Goal: Complete application form

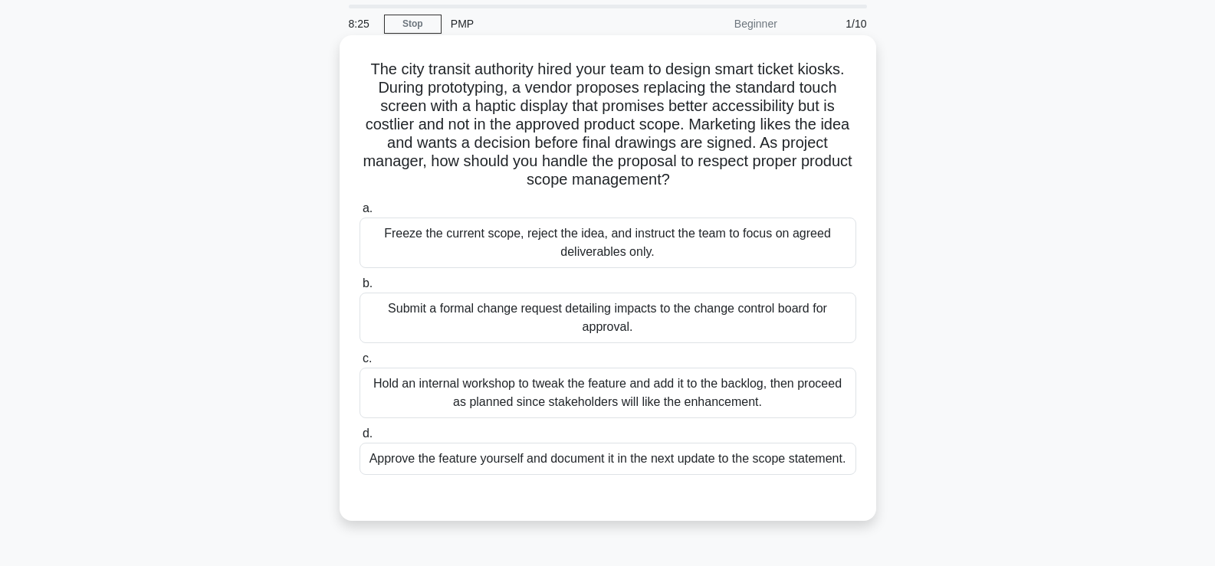
scroll to position [77, 0]
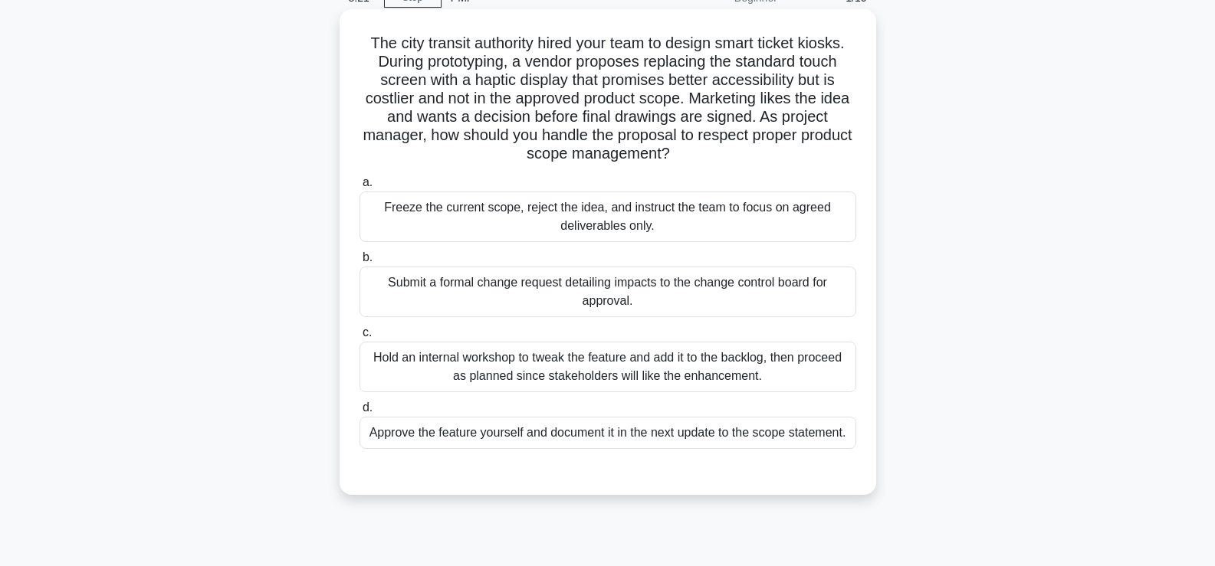
click at [605, 284] on div "Submit a formal change request detailing impacts to the change control board fo…" at bounding box center [607, 292] width 497 height 51
click at [359, 263] on input "b. Submit a formal change request detailing impacts to the change control board…" at bounding box center [359, 258] width 0 height 10
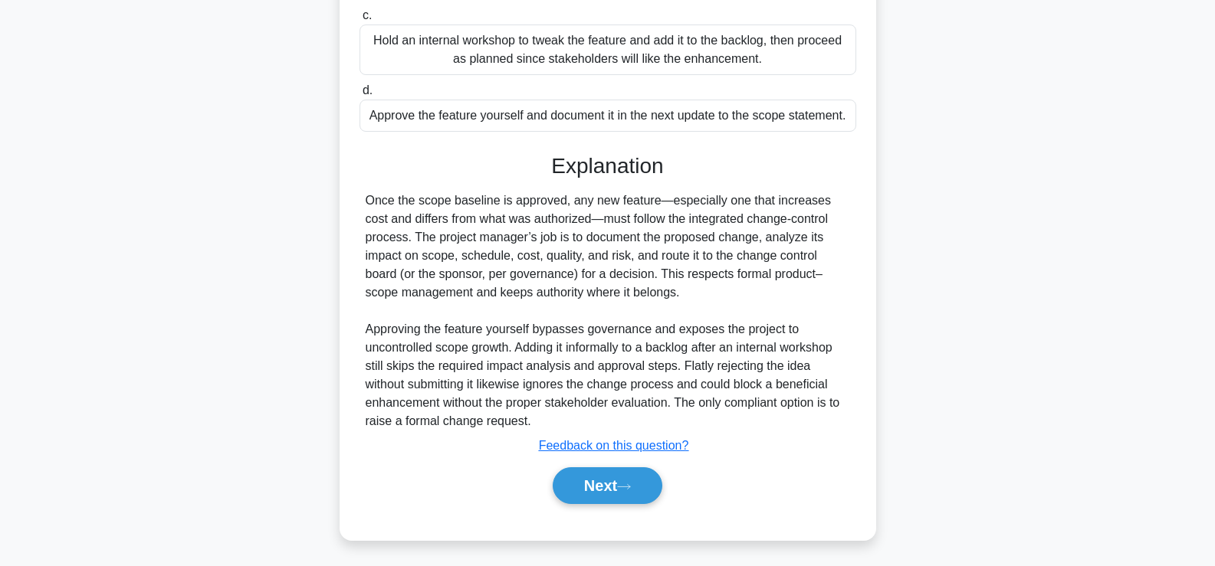
scroll to position [398, 0]
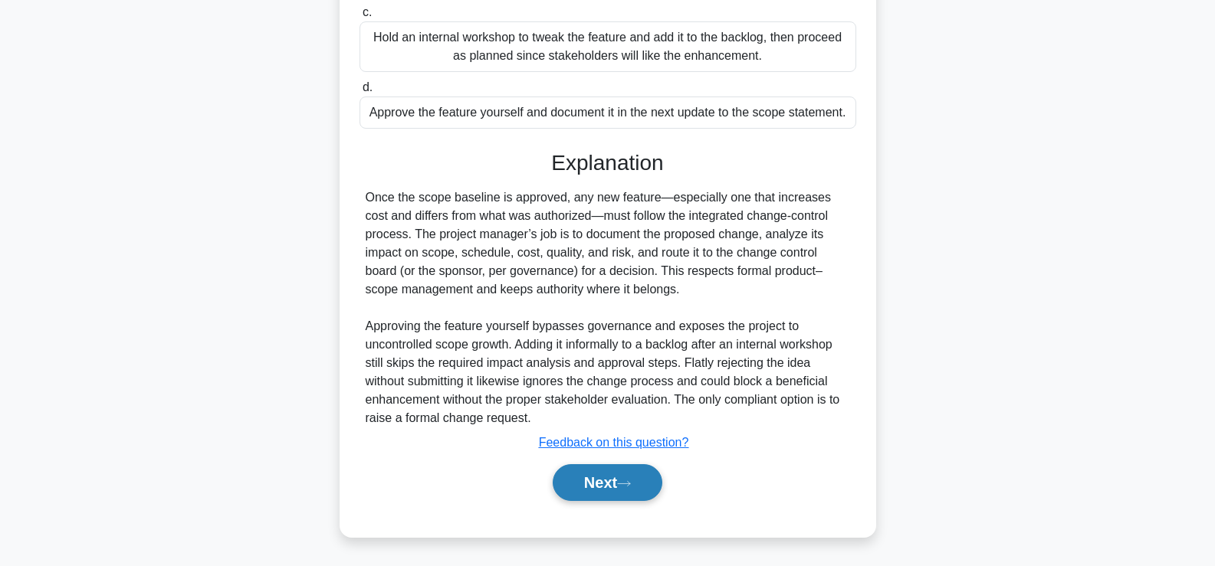
click at [612, 484] on button "Next" at bounding box center [608, 482] width 110 height 37
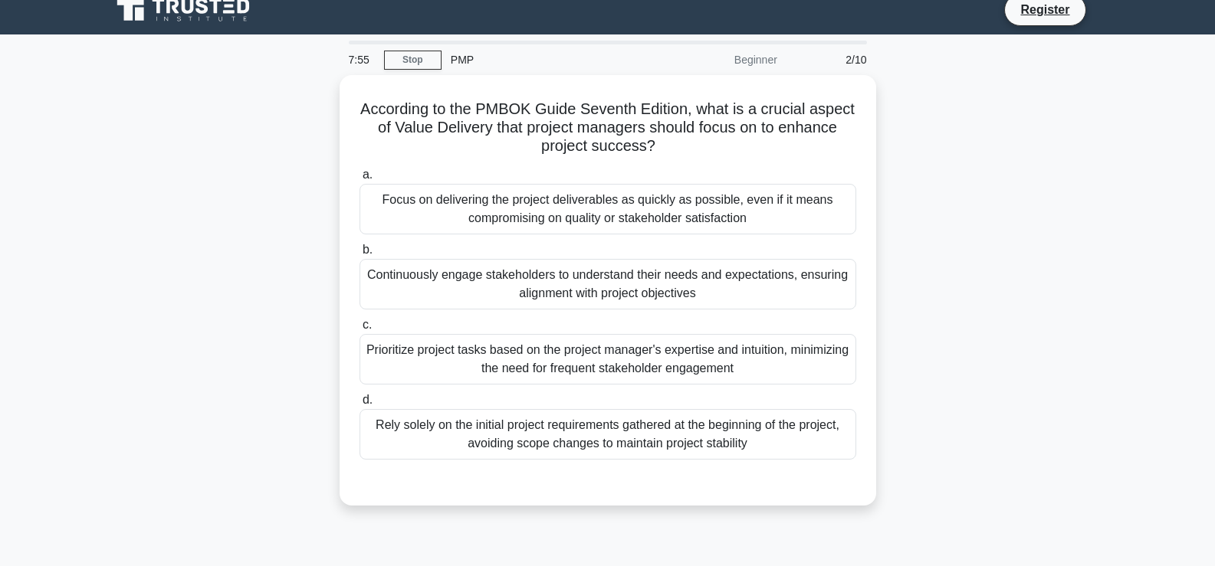
scroll to position [0, 0]
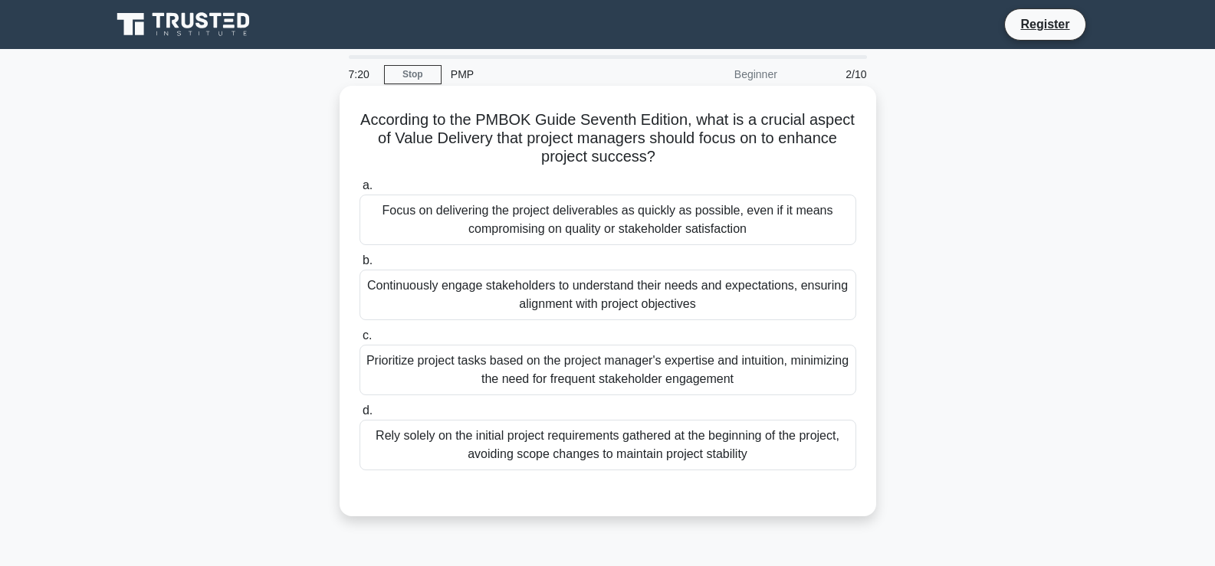
click at [551, 299] on div "Continuously engage stakeholders to understand their needs and expectations, en…" at bounding box center [607, 295] width 497 height 51
click at [359, 266] on input "b. Continuously engage stakeholders to understand their needs and expectations,…" at bounding box center [359, 261] width 0 height 10
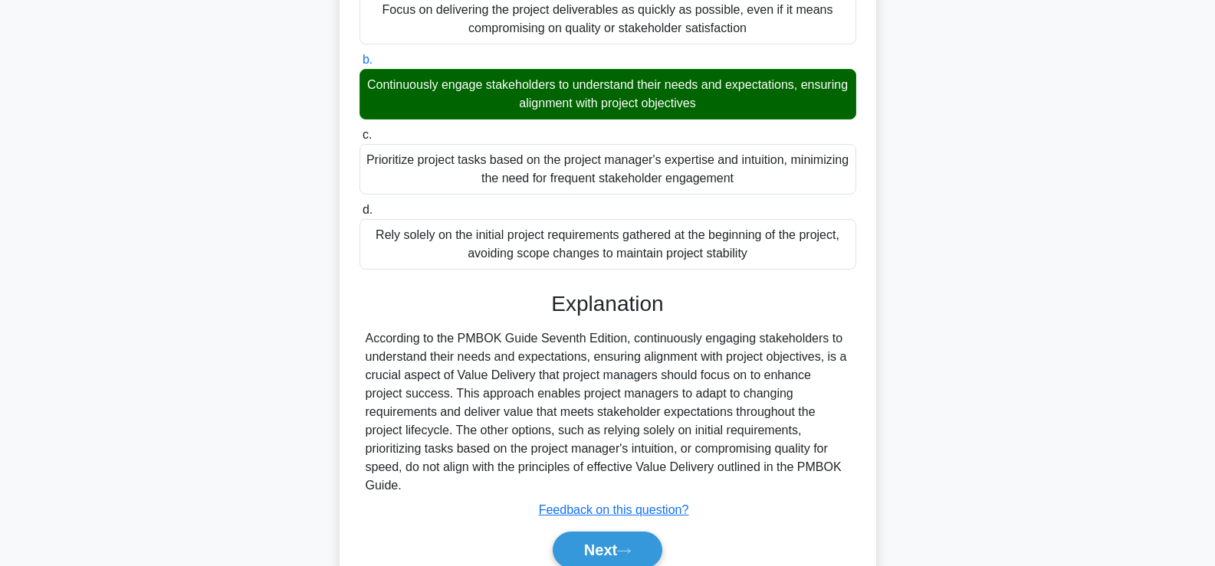
scroll to position [261, 0]
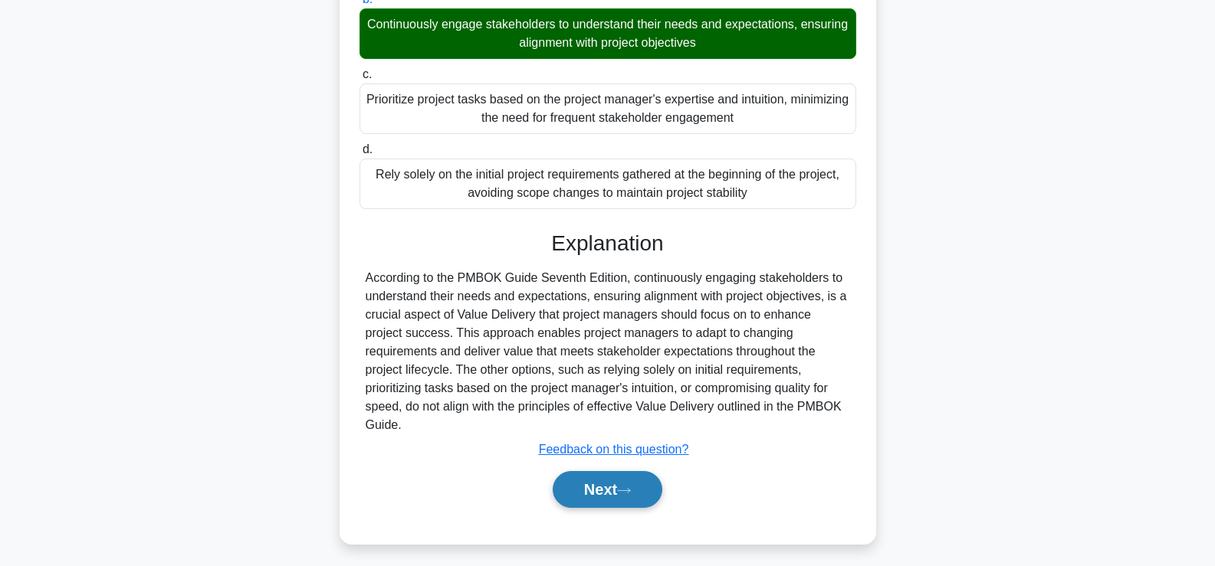
click at [600, 471] on button "Next" at bounding box center [608, 489] width 110 height 37
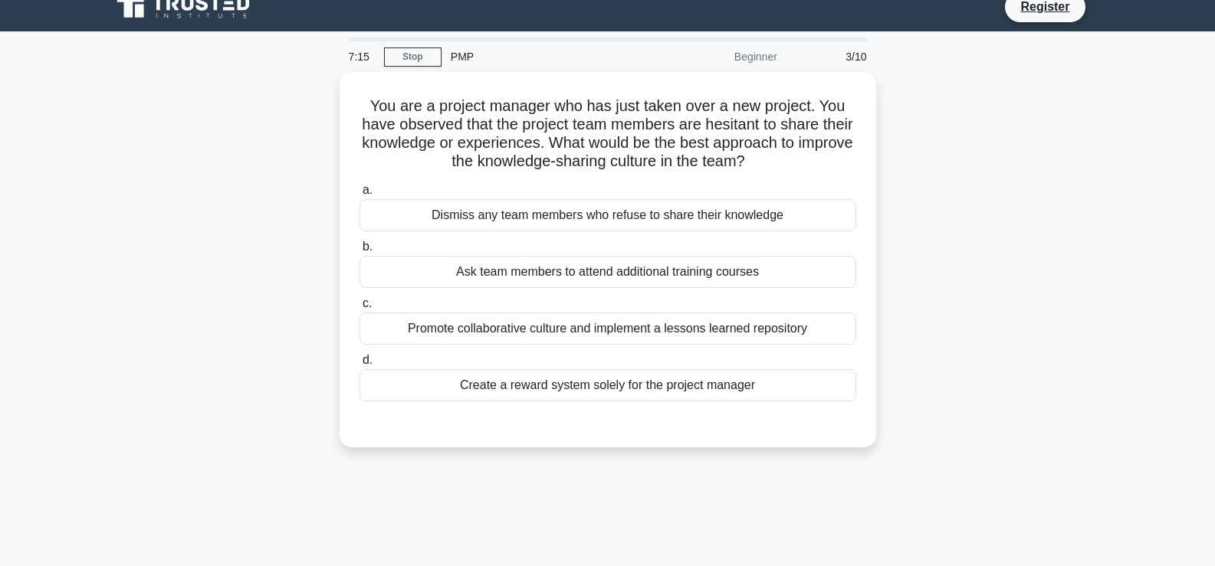
scroll to position [0, 0]
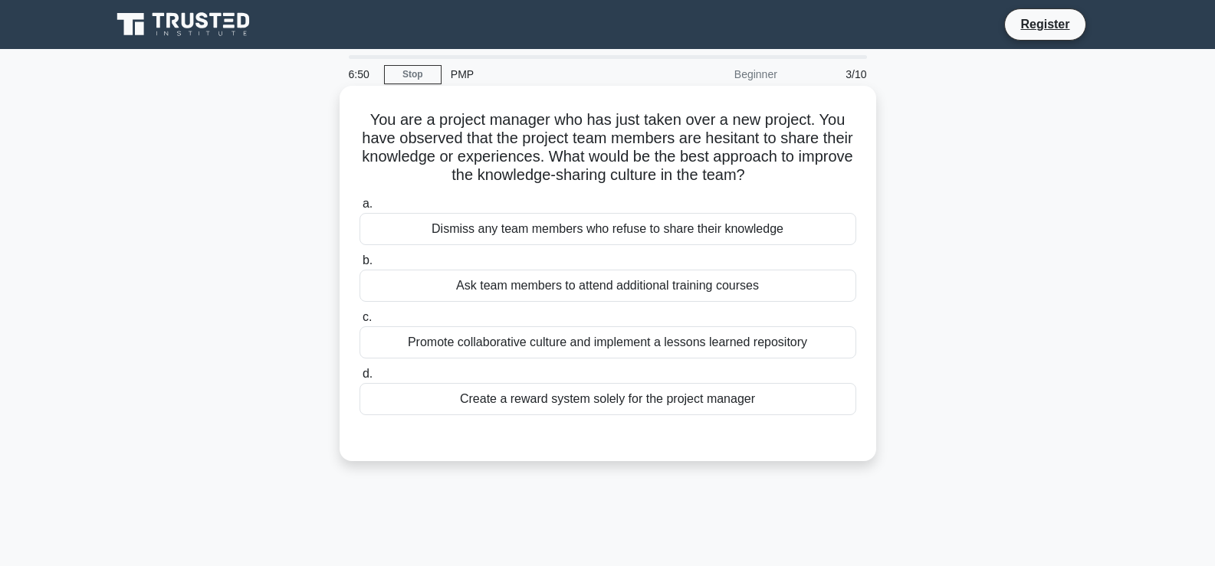
click at [567, 346] on div "Promote collaborative culture and implement a lessons learned repository" at bounding box center [607, 342] width 497 height 32
click at [359, 323] on input "c. Promote collaborative culture and implement a lessons learned repository" at bounding box center [359, 318] width 0 height 10
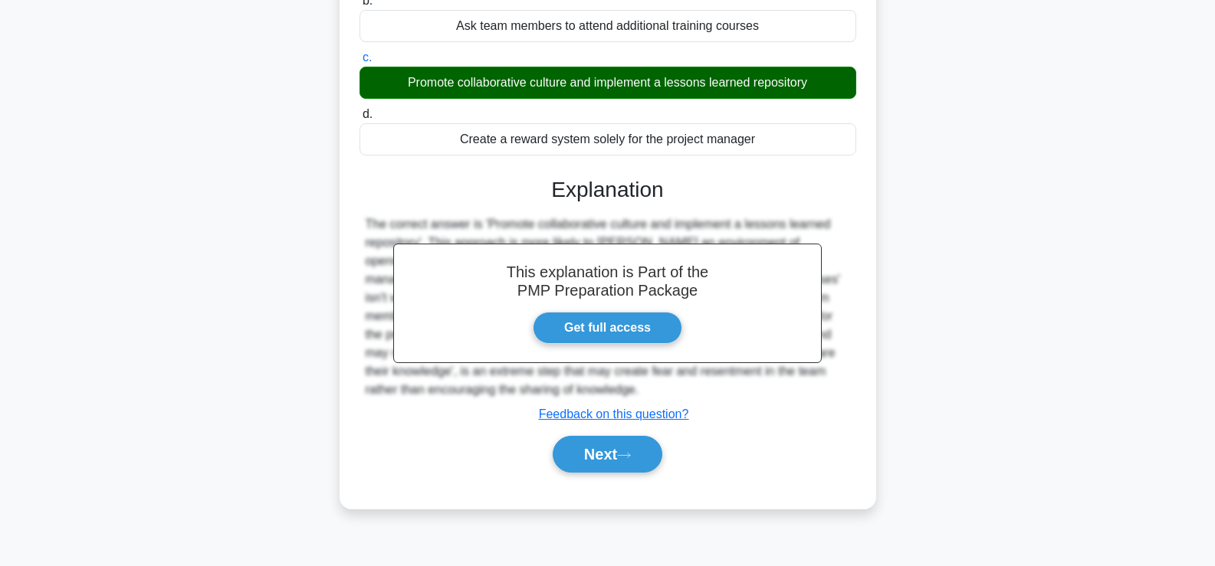
scroll to position [261, 0]
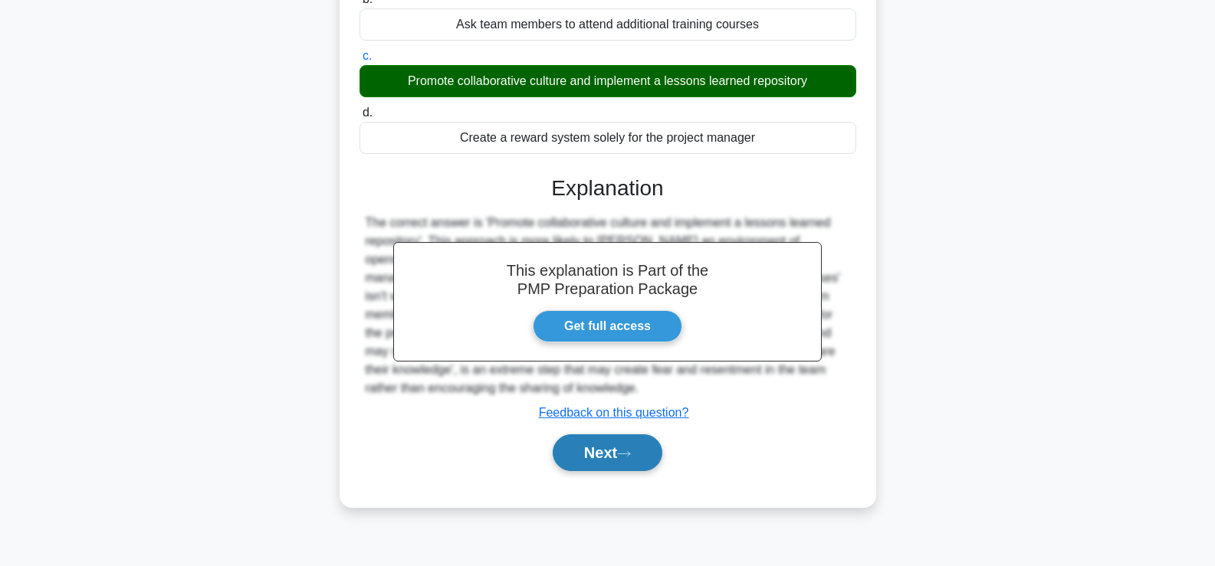
click at [579, 454] on button "Next" at bounding box center [608, 453] width 110 height 37
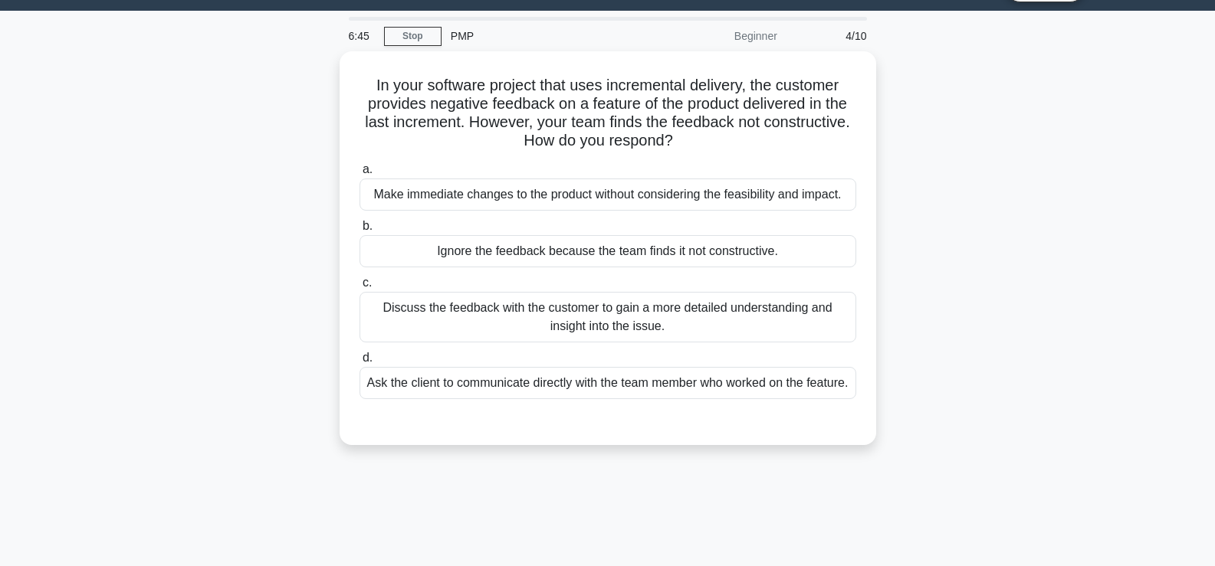
scroll to position [31, 0]
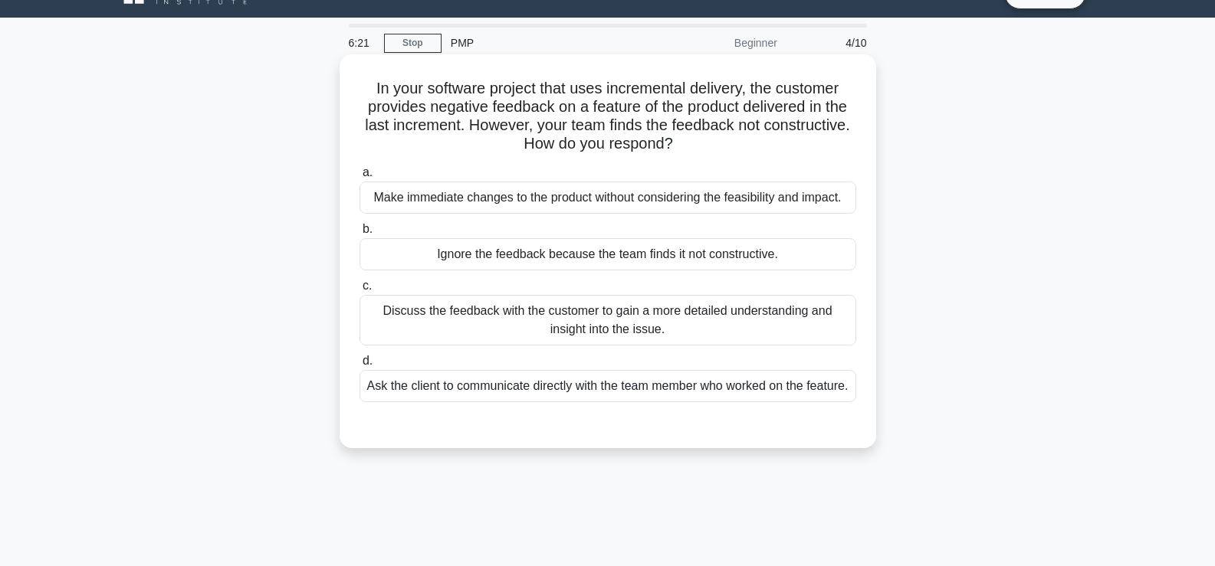
click at [514, 324] on div "Discuss the feedback with the customer to gain a more detailed understanding an…" at bounding box center [607, 320] width 497 height 51
click at [359, 291] on input "c. Discuss the feedback with the customer to gain a more detailed understanding…" at bounding box center [359, 286] width 0 height 10
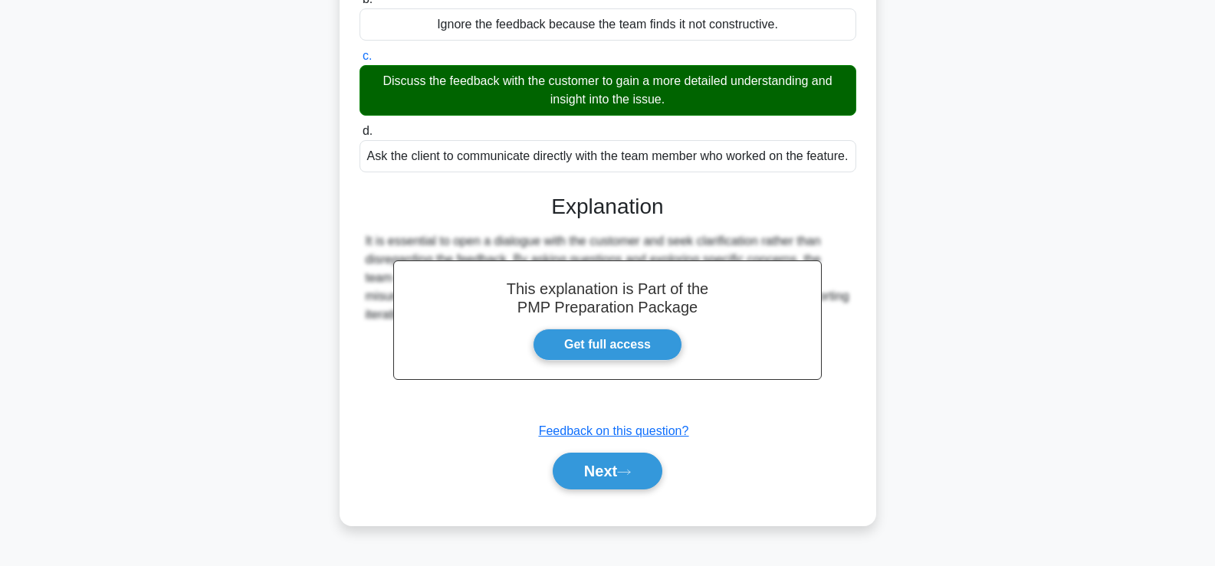
scroll to position [269, 0]
click at [595, 486] on button "Next" at bounding box center [608, 471] width 110 height 37
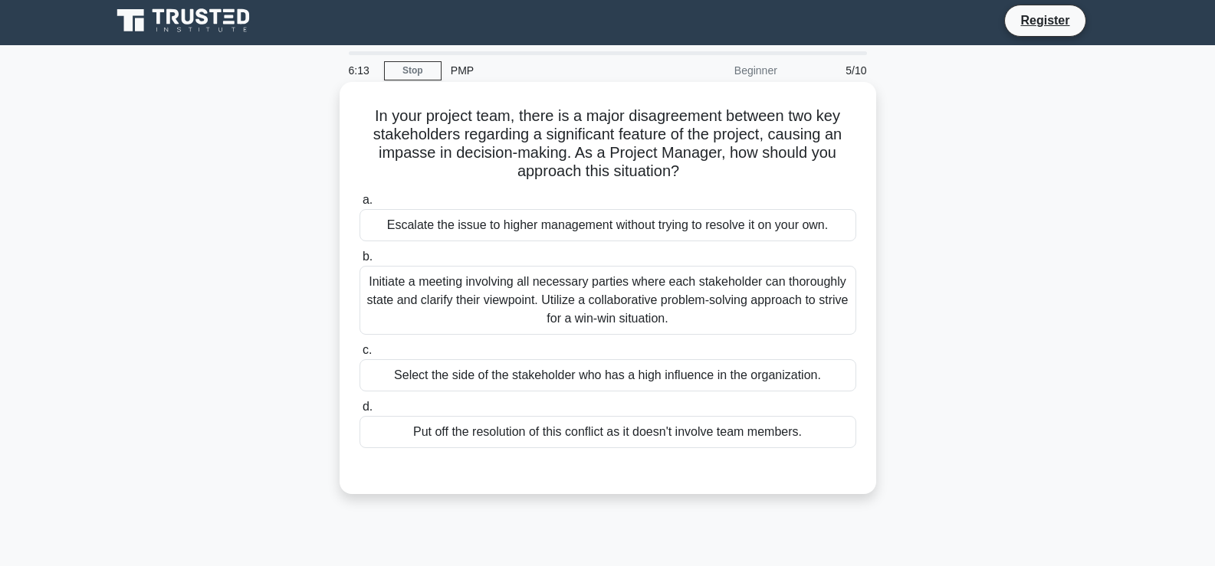
scroll to position [0, 0]
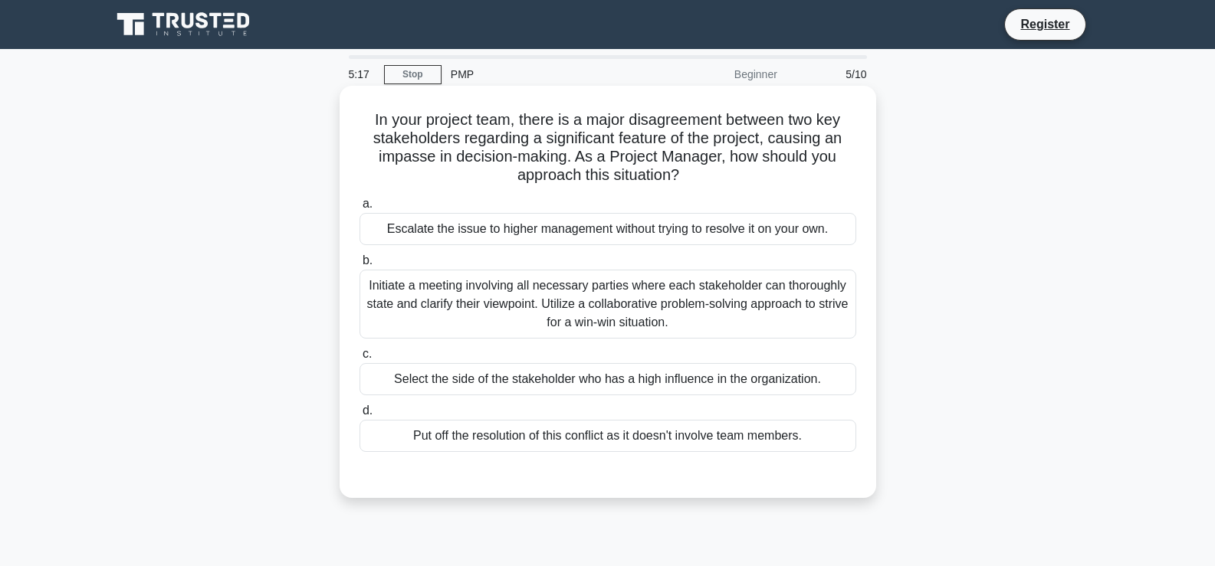
click at [559, 303] on div "Initiate a meeting involving all necessary parties where each stakeholder can t…" at bounding box center [607, 304] width 497 height 69
click at [359, 266] on input "b. Initiate a meeting involving all necessary parties where each stakeholder ca…" at bounding box center [359, 261] width 0 height 10
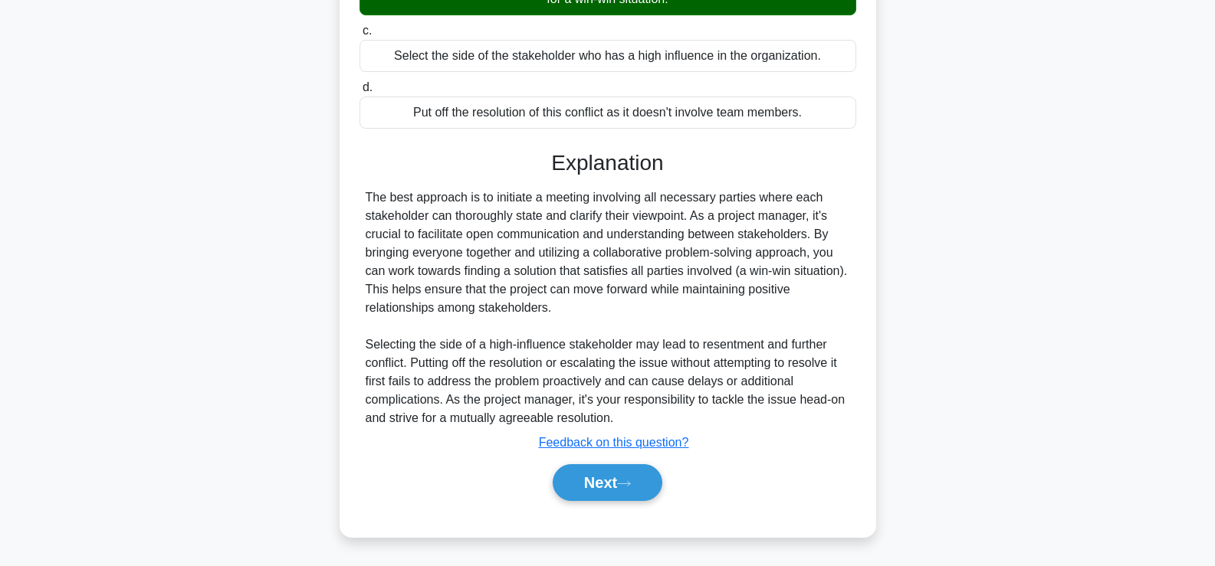
scroll to position [324, 0]
click at [609, 483] on button "Next" at bounding box center [608, 482] width 110 height 37
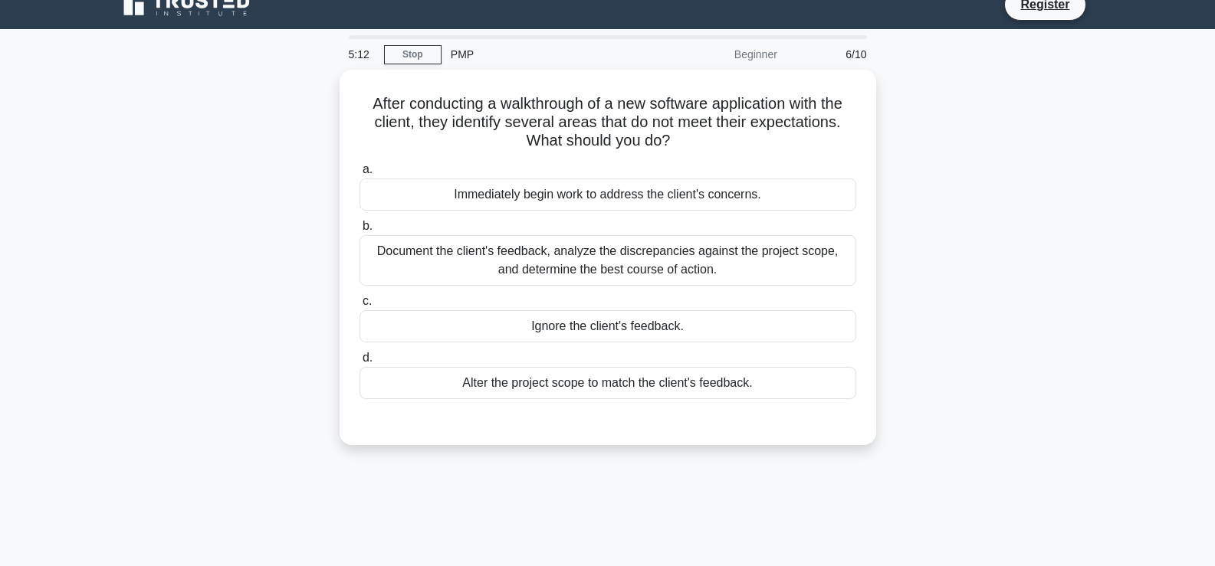
scroll to position [0, 0]
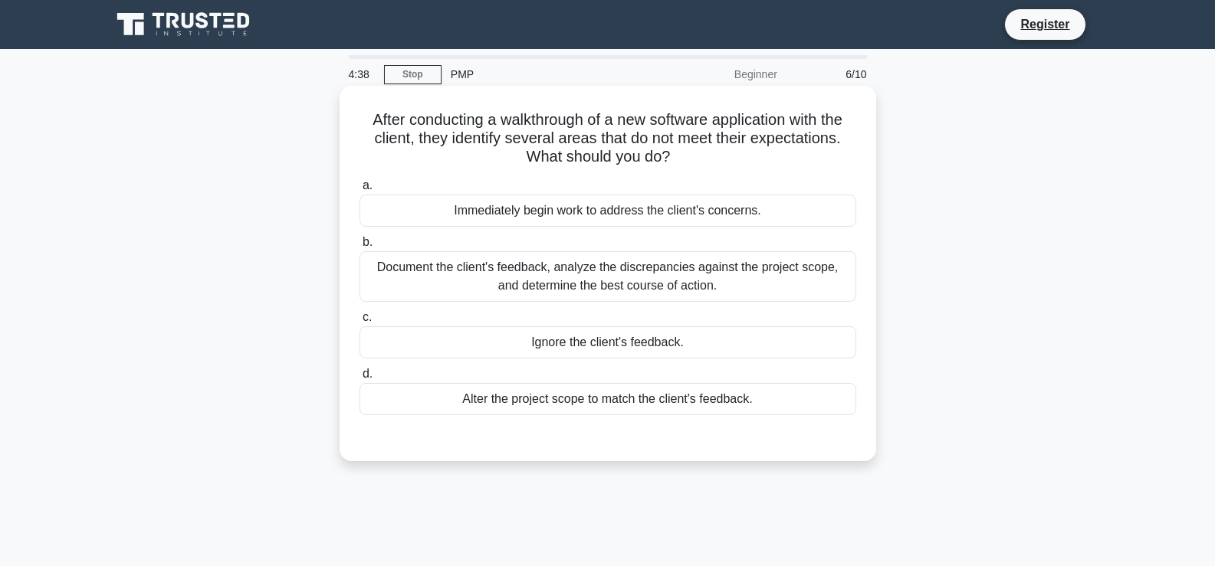
click at [600, 279] on div "Document the client's feedback, analyze the discrepancies against the project s…" at bounding box center [607, 276] width 497 height 51
click at [359, 248] on input "b. Document the client's feedback, analyze the discrepancies against the projec…" at bounding box center [359, 243] width 0 height 10
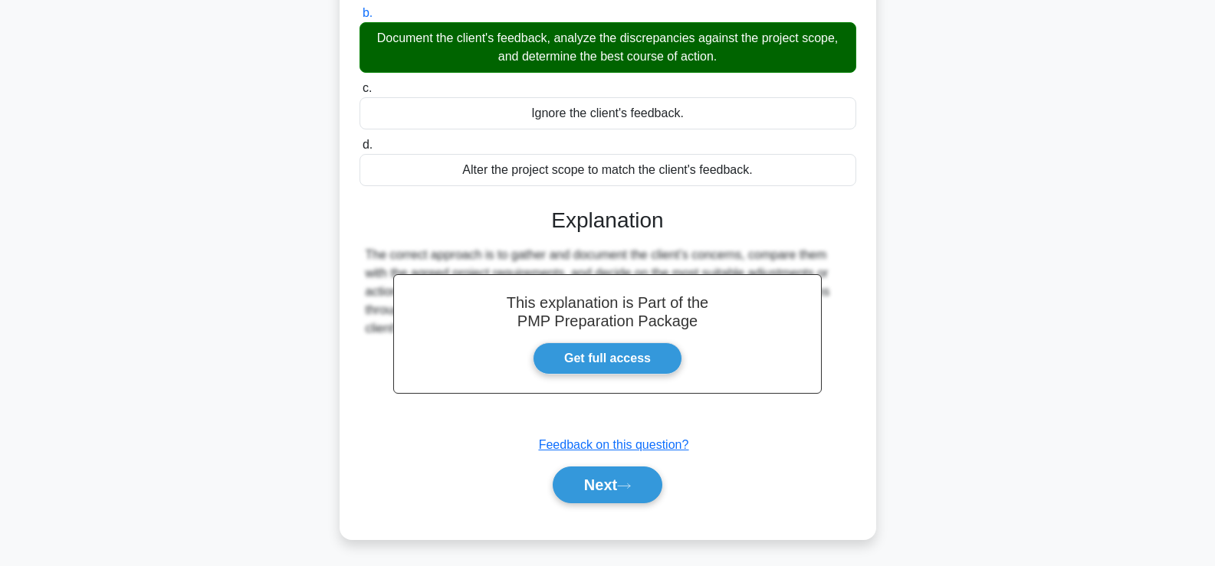
scroll to position [261, 0]
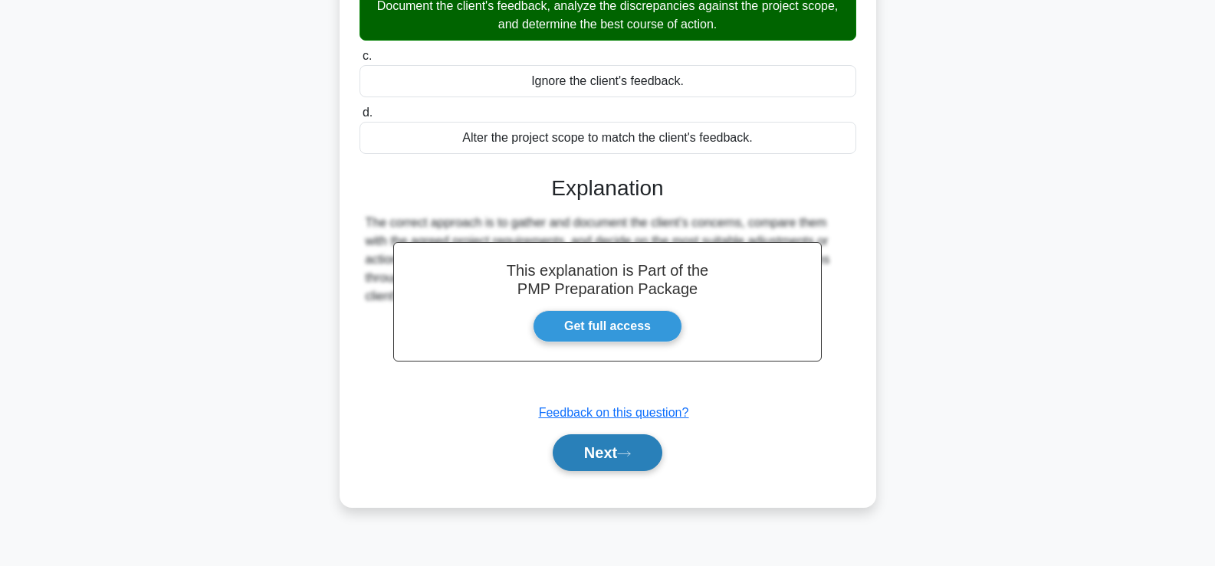
click at [593, 460] on button "Next" at bounding box center [608, 453] width 110 height 37
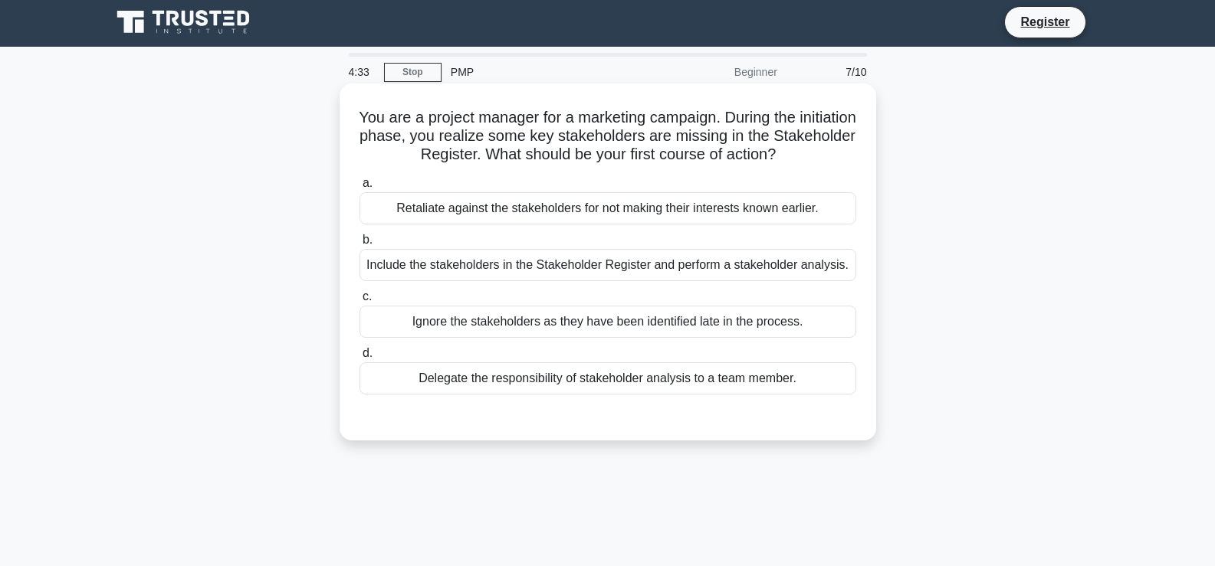
scroll to position [0, 0]
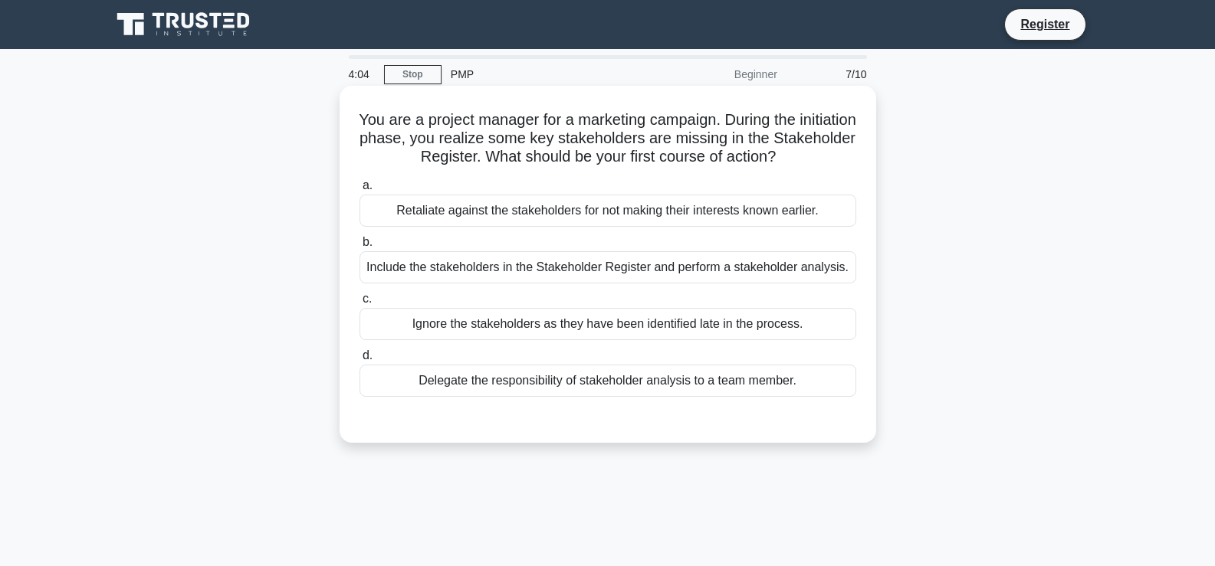
click at [554, 274] on div "Include the stakeholders in the Stakeholder Register and perform a stakeholder …" at bounding box center [607, 267] width 497 height 32
click at [359, 248] on input "b. Include the stakeholders in the Stakeholder Register and perform a stakehold…" at bounding box center [359, 243] width 0 height 10
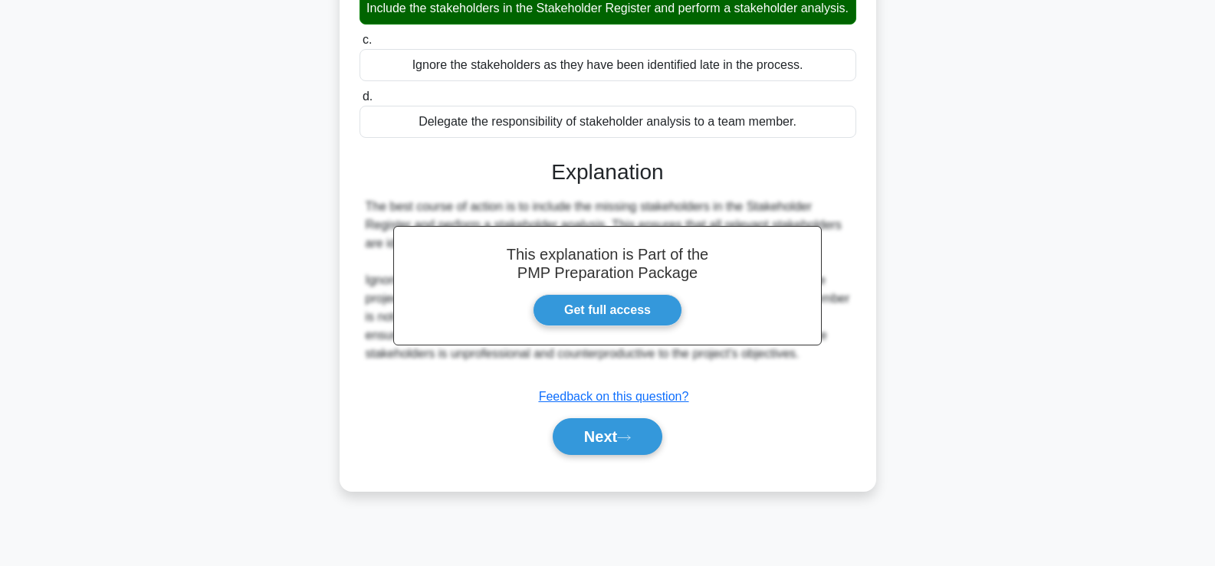
scroll to position [261, 0]
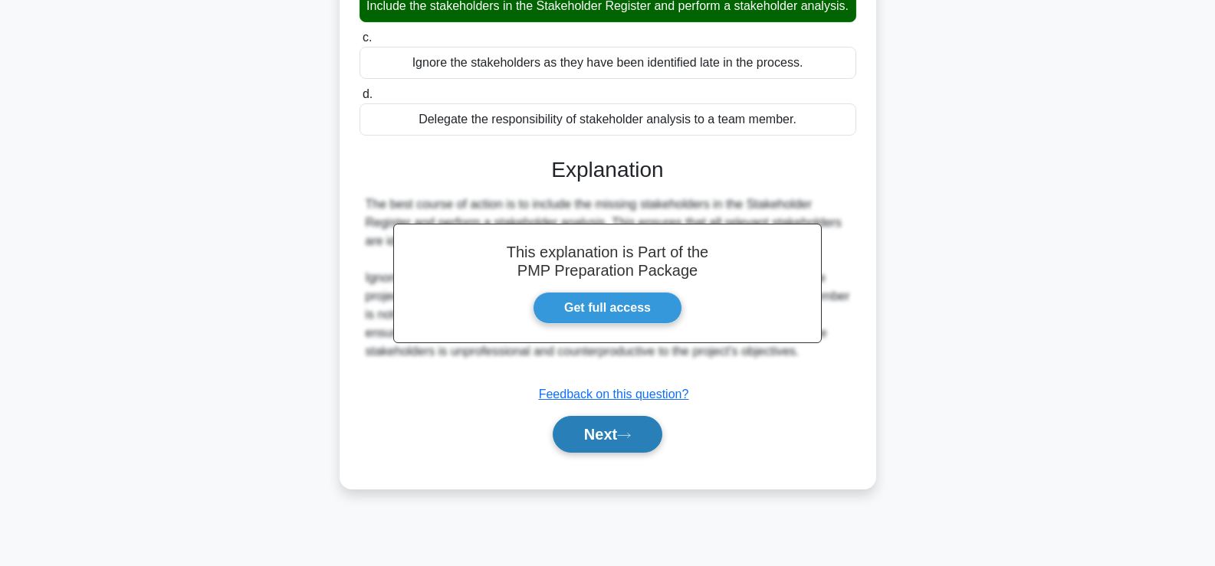
click at [600, 453] on button "Next" at bounding box center [608, 434] width 110 height 37
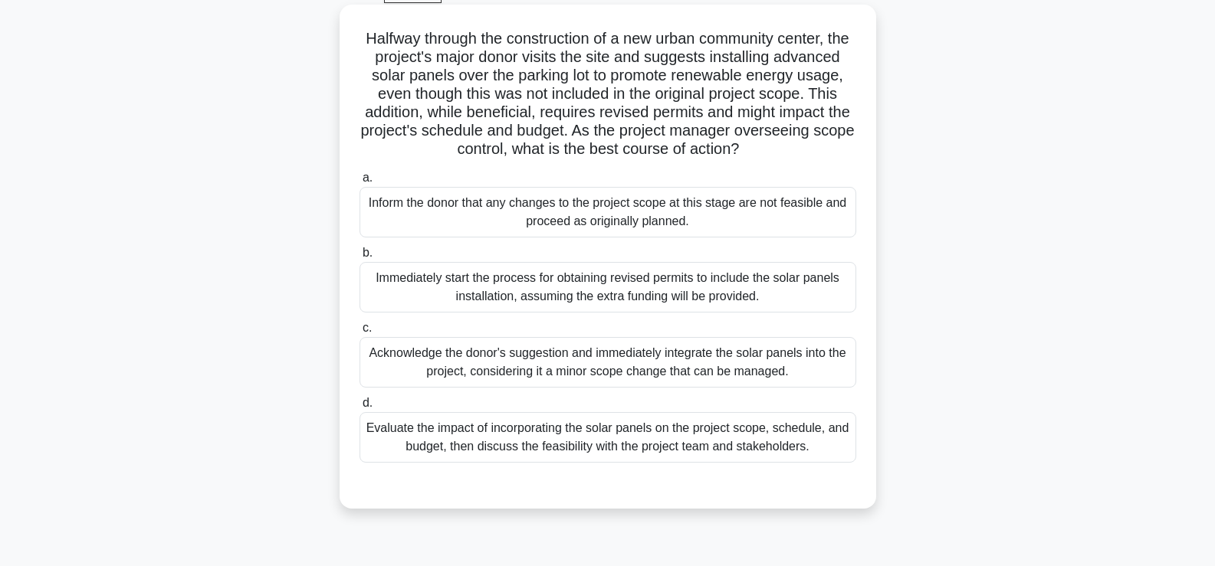
scroll to position [108, 0]
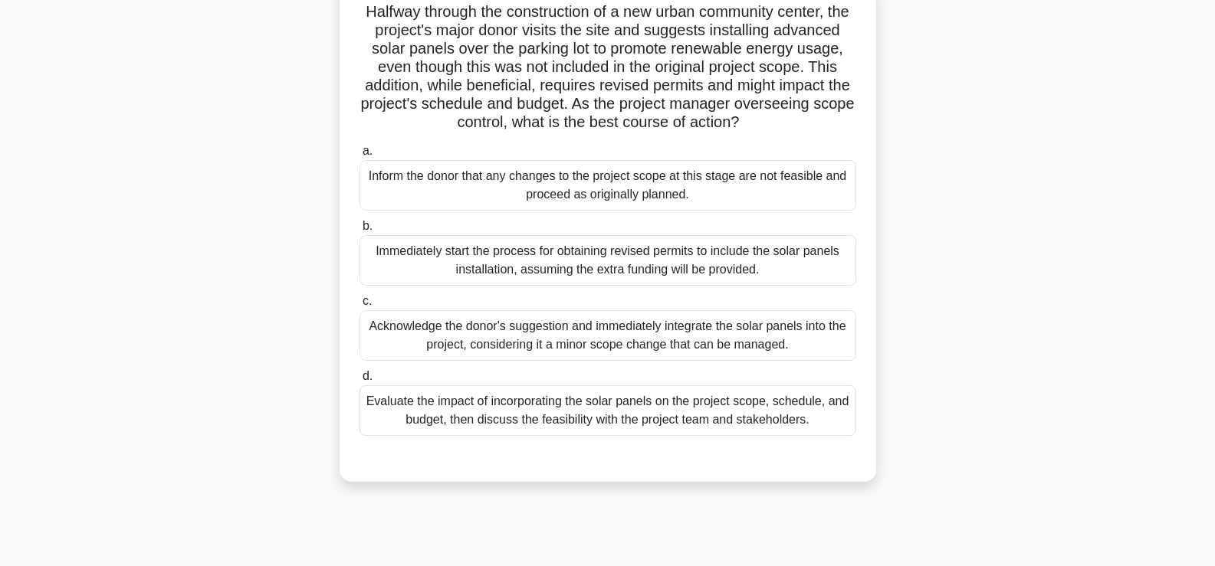
click at [622, 432] on div "Evaluate the impact of incorporating the solar panels on the project scope, sch…" at bounding box center [607, 410] width 497 height 51
click at [359, 382] on input "d. Evaluate the impact of incorporating the solar panels on the project scope, …" at bounding box center [359, 377] width 0 height 10
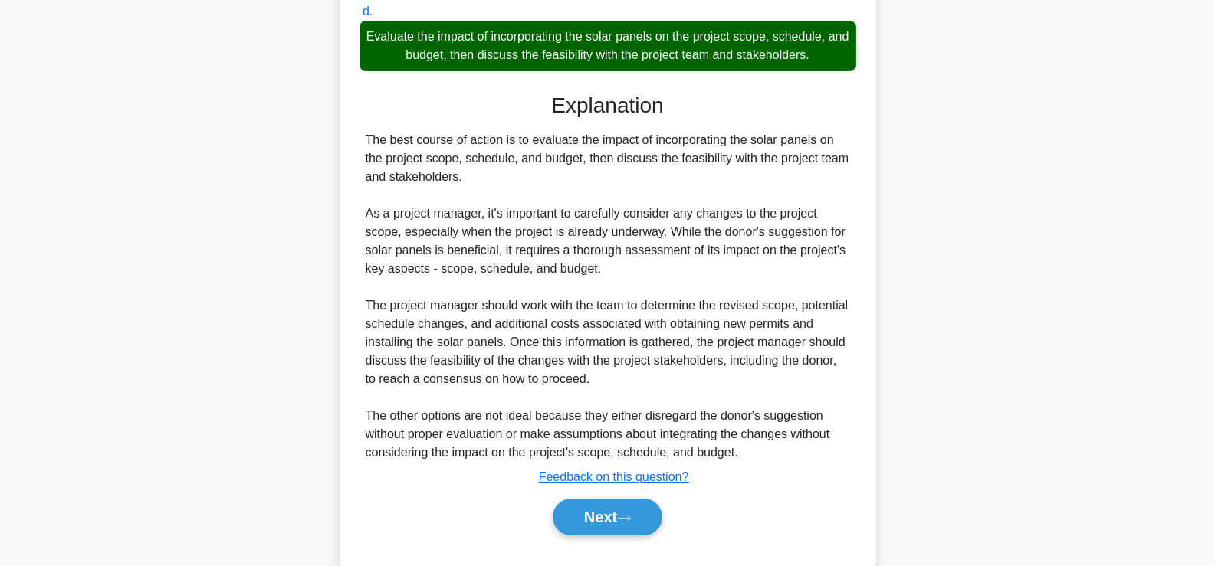
scroll to position [527, 0]
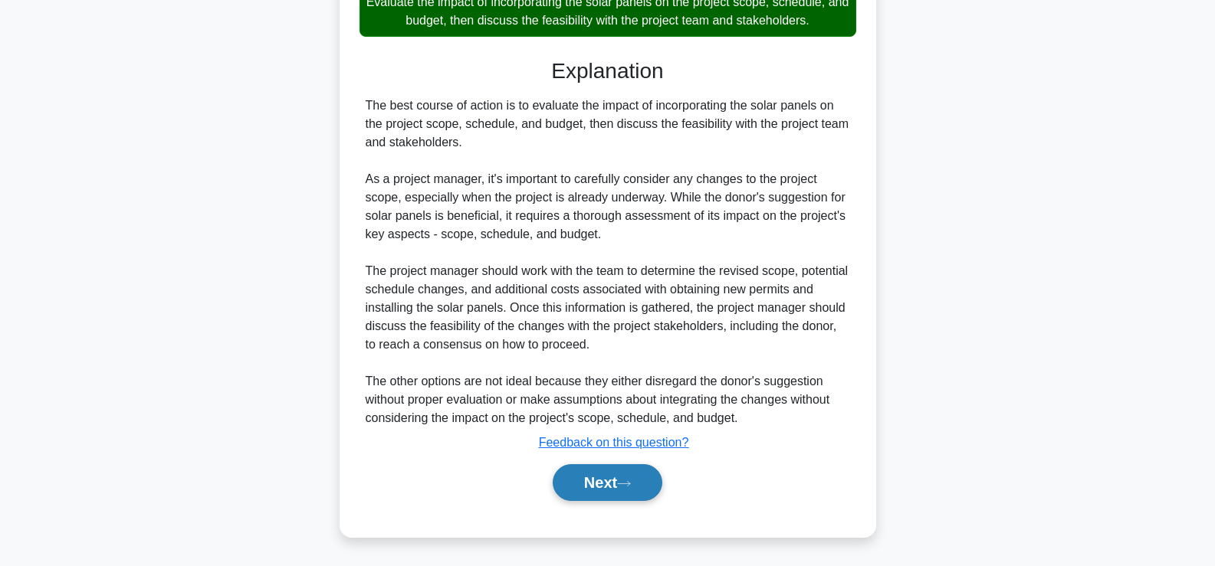
click at [597, 487] on button "Next" at bounding box center [608, 482] width 110 height 37
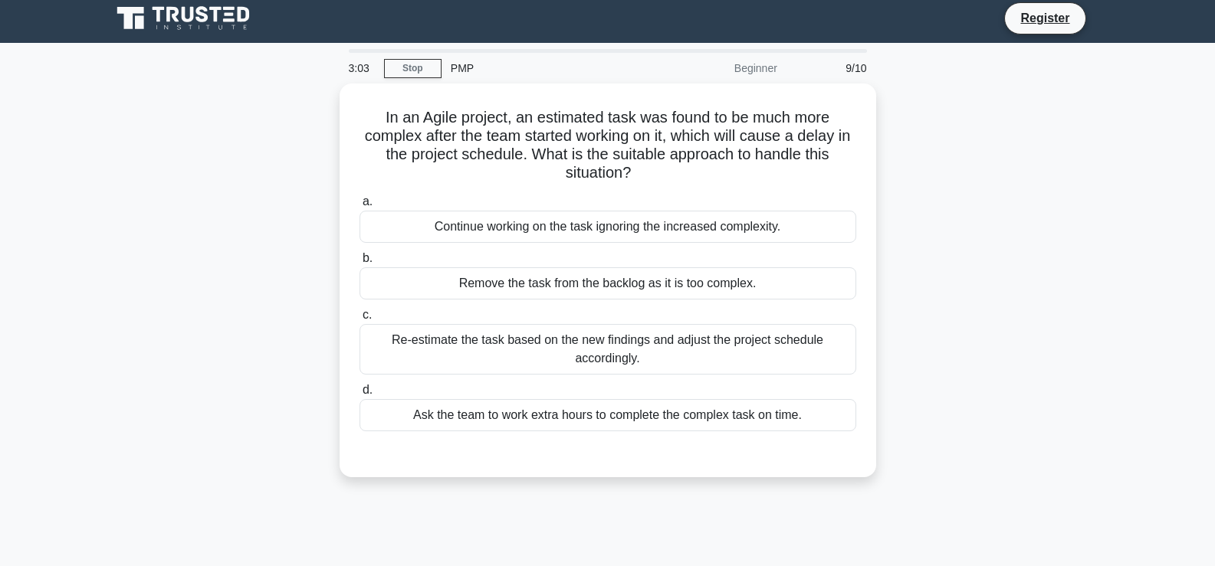
scroll to position [0, 0]
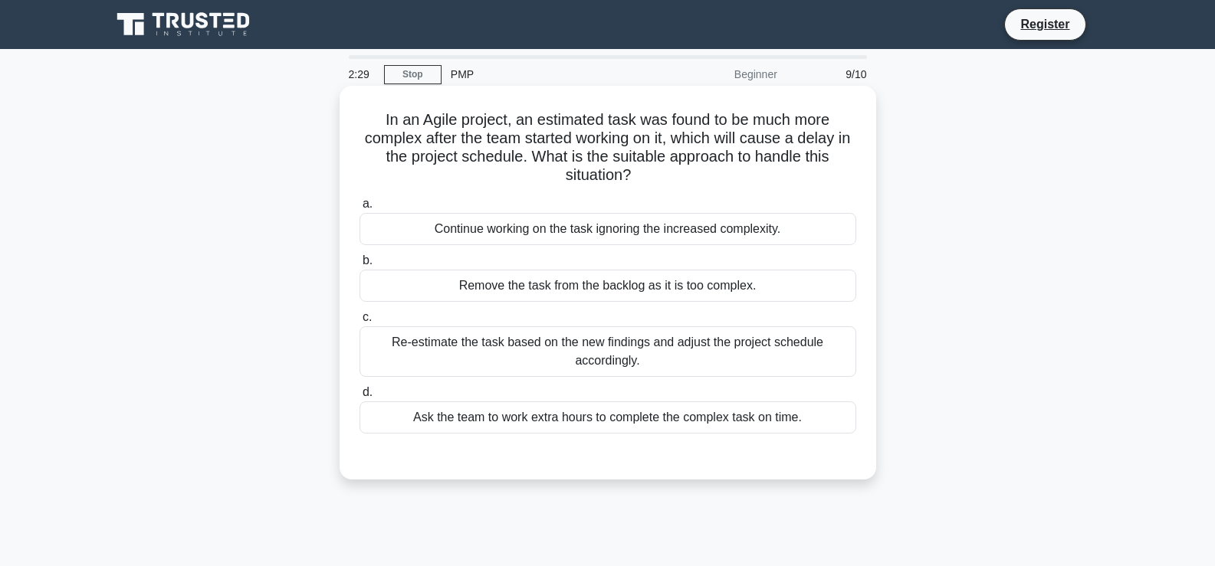
click at [592, 356] on div "Re-estimate the task based on the new findings and adjust the project schedule …" at bounding box center [607, 351] width 497 height 51
click at [359, 323] on input "c. Re-estimate the task based on the new findings and adjust the project schedu…" at bounding box center [359, 318] width 0 height 10
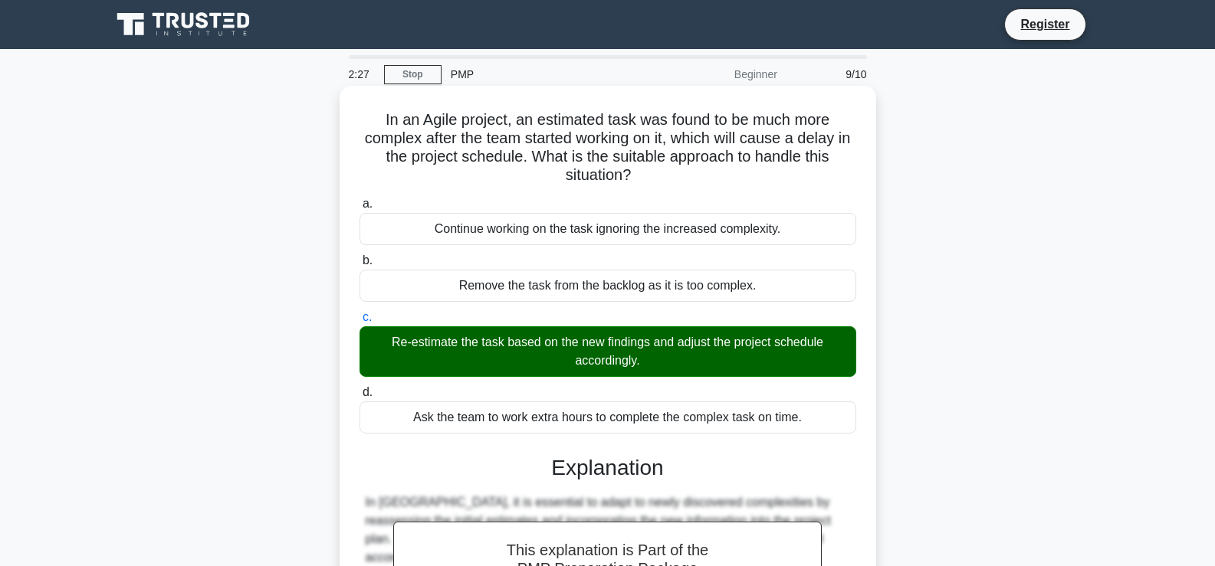
scroll to position [261, 0]
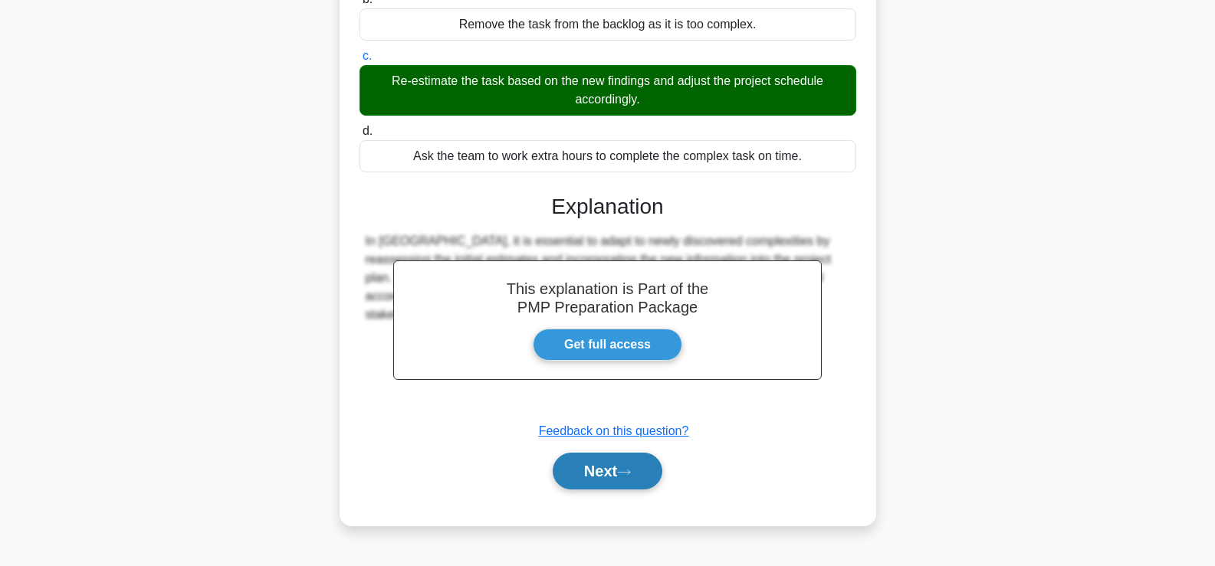
click at [606, 478] on button "Next" at bounding box center [608, 471] width 110 height 37
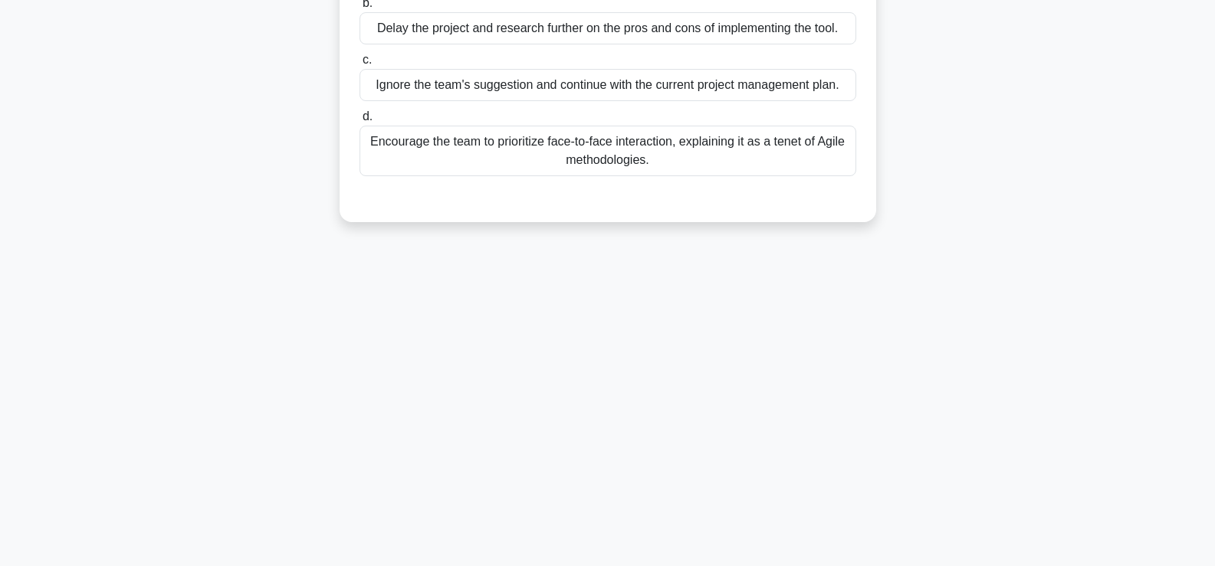
scroll to position [31, 0]
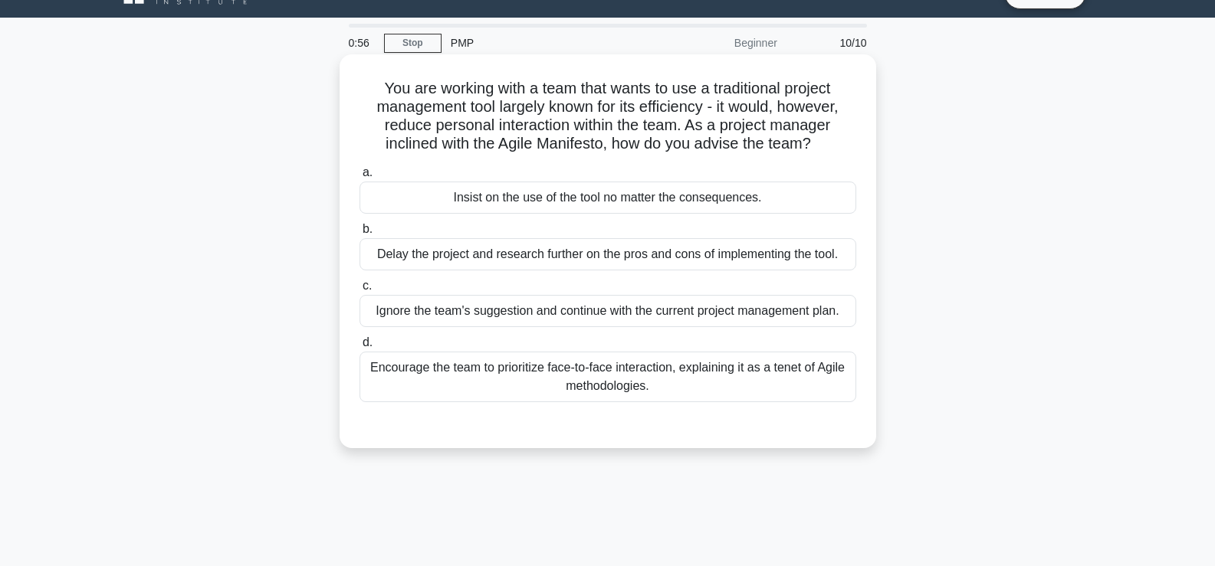
click at [601, 377] on div "Encourage the team to prioritize face-to-face interaction, explaining it as a t…" at bounding box center [607, 377] width 497 height 51
click at [359, 348] on input "d. Encourage the team to prioritize face-to-face interaction, explaining it as …" at bounding box center [359, 343] width 0 height 10
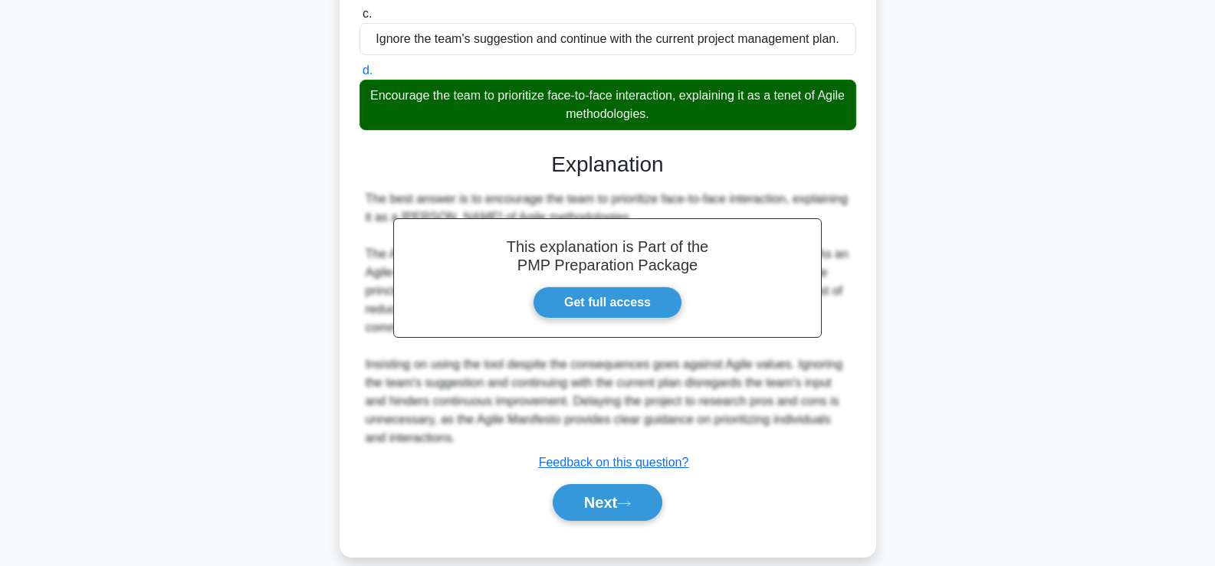
scroll to position [324, 0]
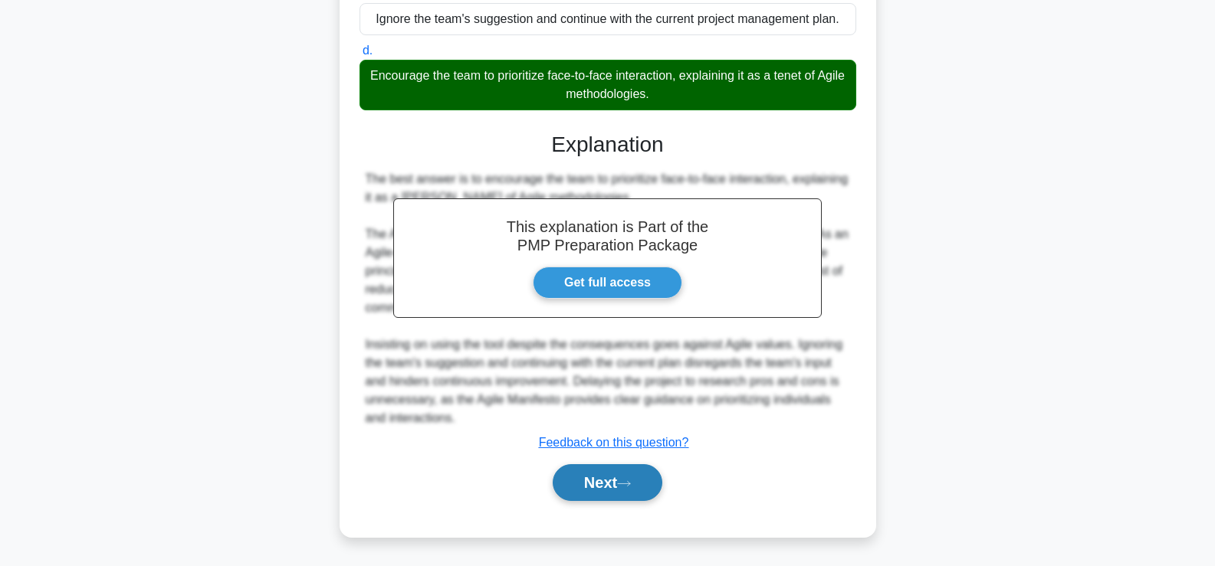
click at [592, 483] on button "Next" at bounding box center [608, 482] width 110 height 37
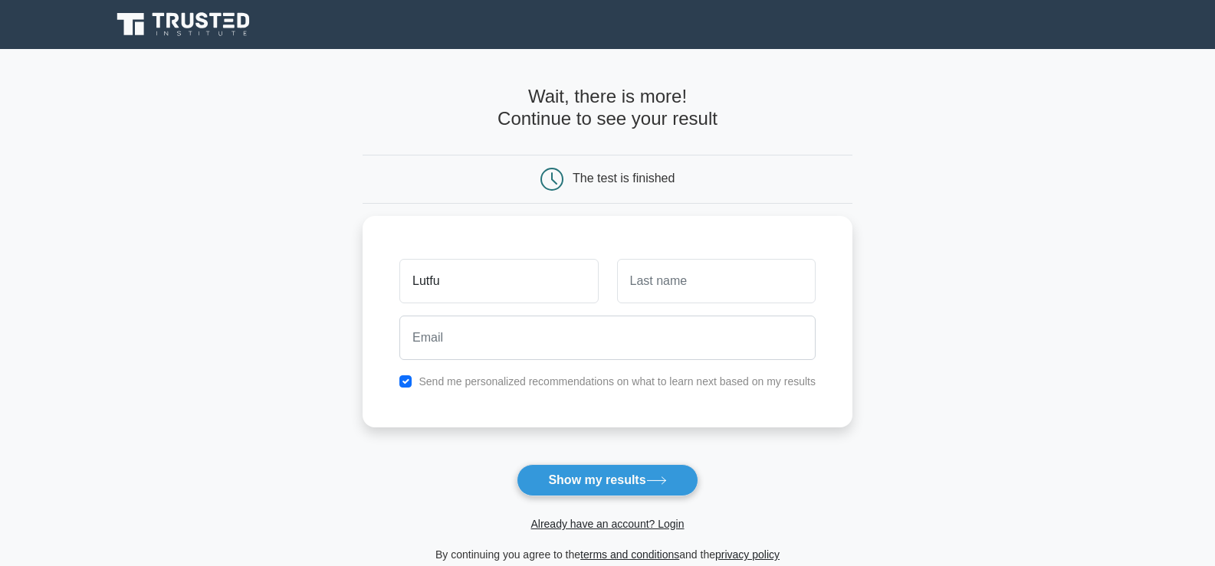
type input "Lutful"
type input "[PERSON_NAME]"
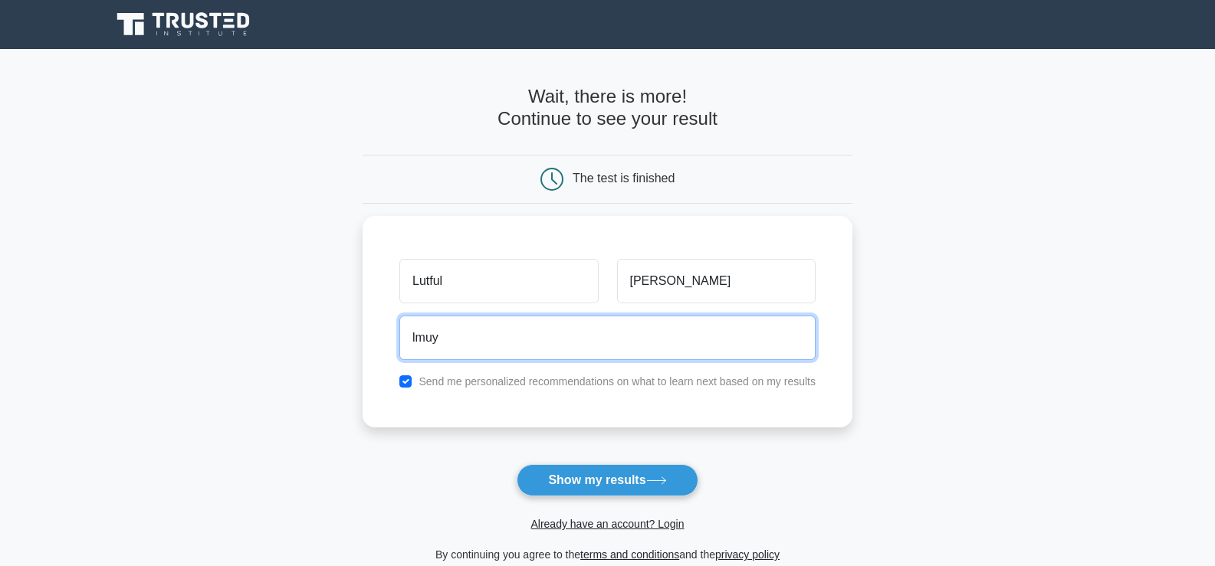
type input "[EMAIL_ADDRESS][DOMAIN_NAME]"
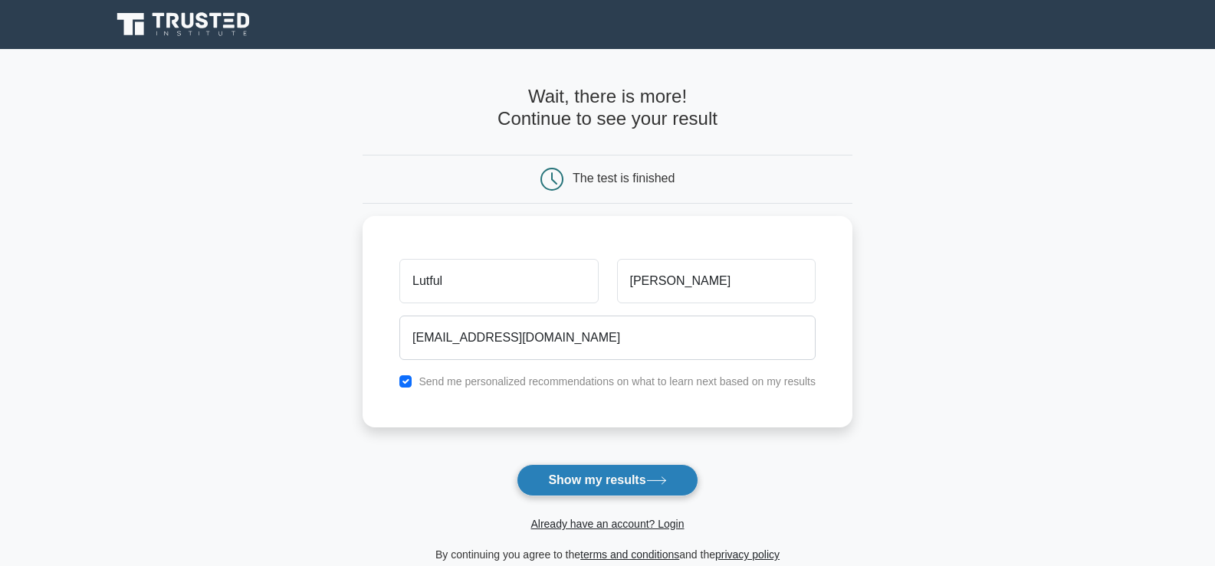
click at [572, 483] on button "Show my results" at bounding box center [607, 480] width 181 height 32
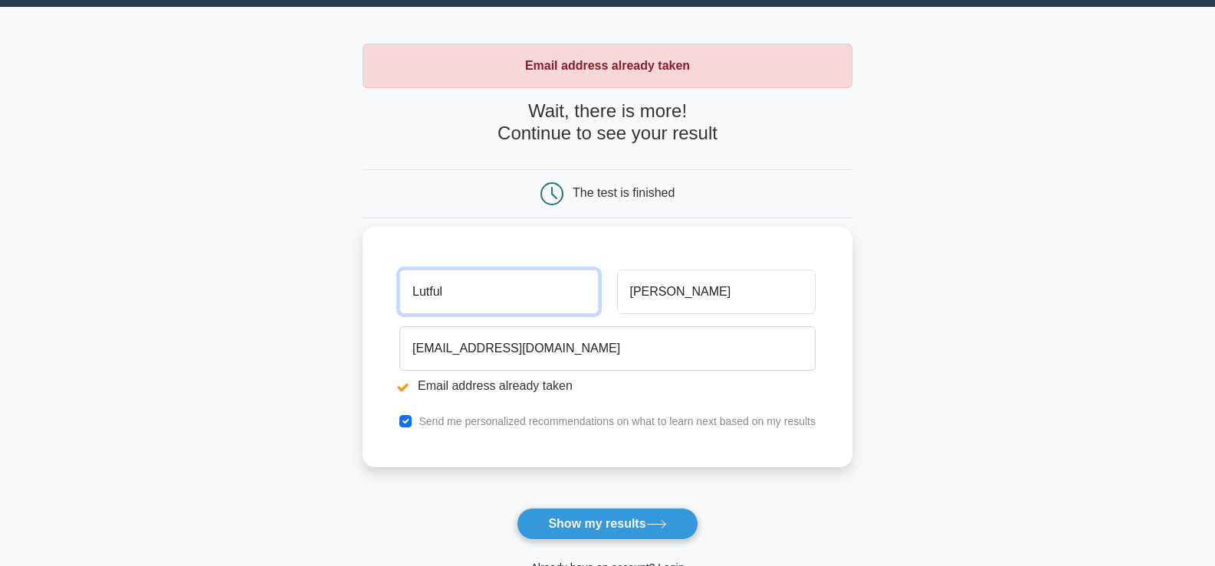
scroll to position [153, 0]
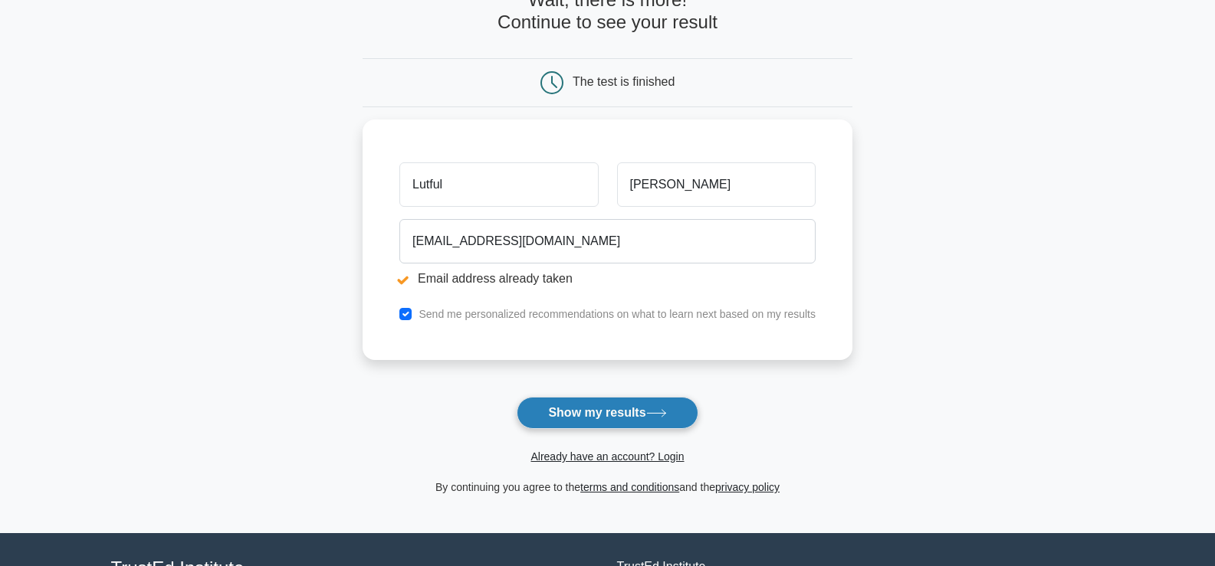
click at [605, 412] on button "Show my results" at bounding box center [607, 413] width 181 height 32
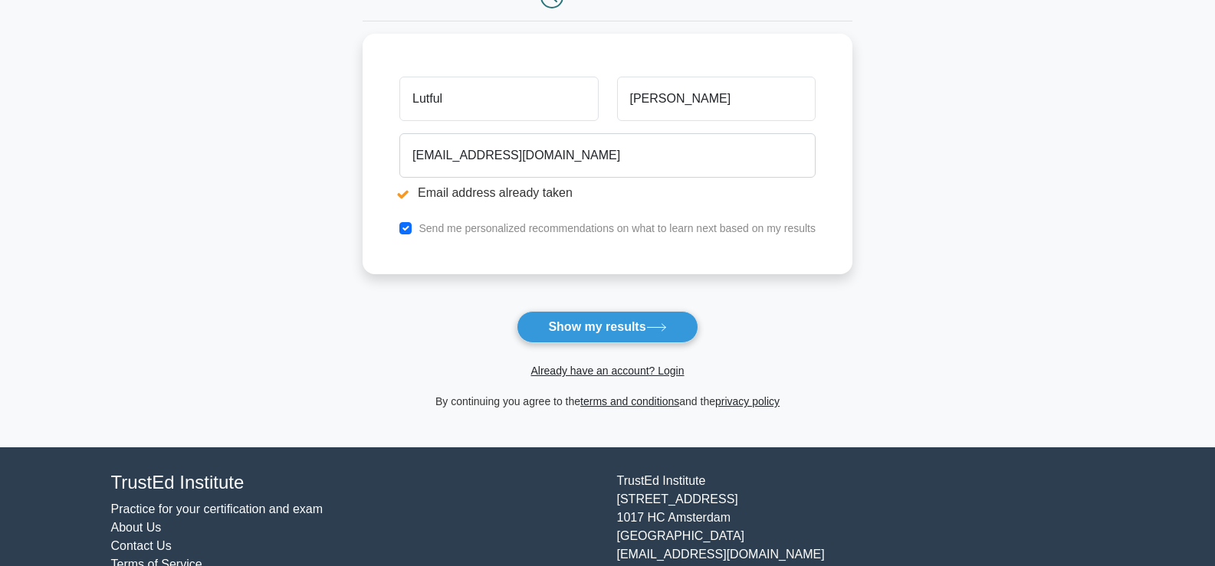
scroll to position [214, 0]
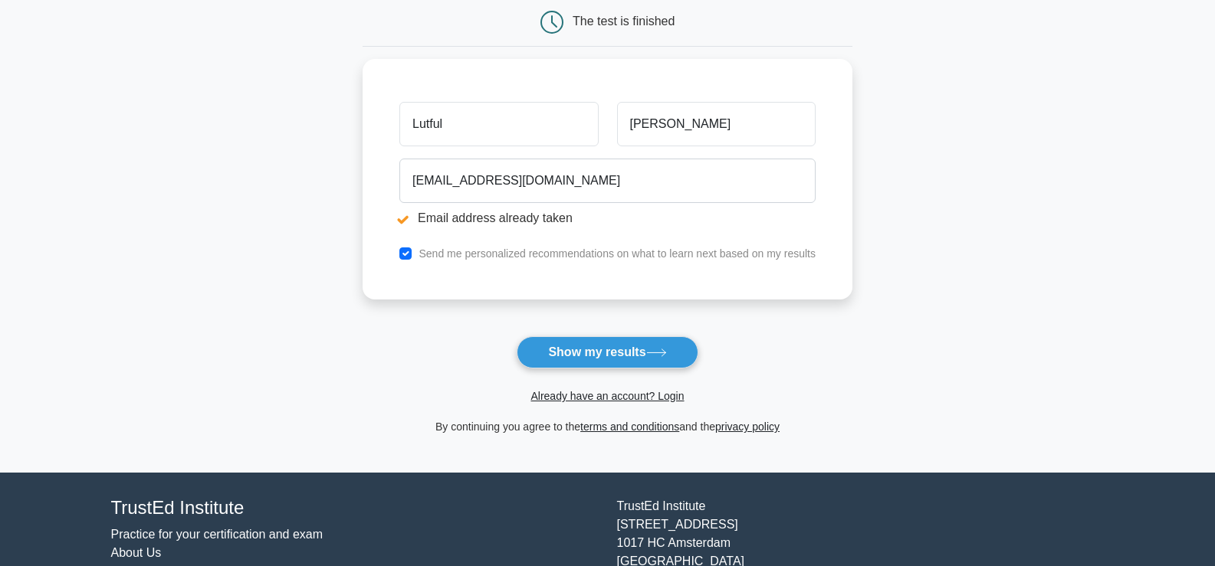
drag, startPoint x: 809, startPoint y: 389, endPoint x: 774, endPoint y: 379, distance: 36.1
click at [774, 379] on div "Already have an account? Login" at bounding box center [608, 387] width 490 height 37
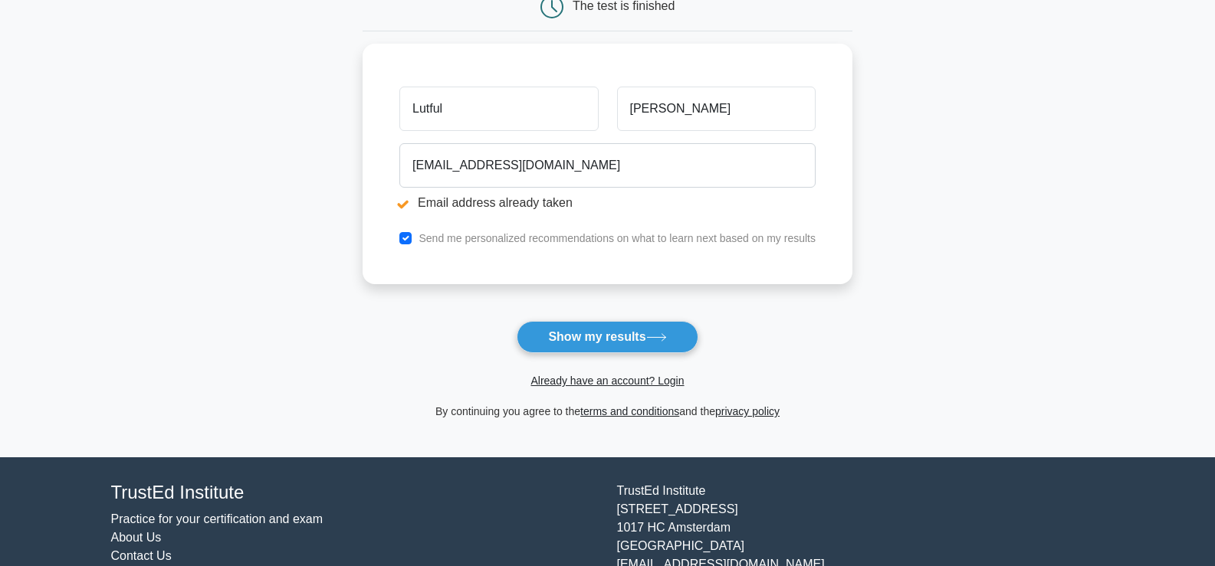
scroll to position [230, 0]
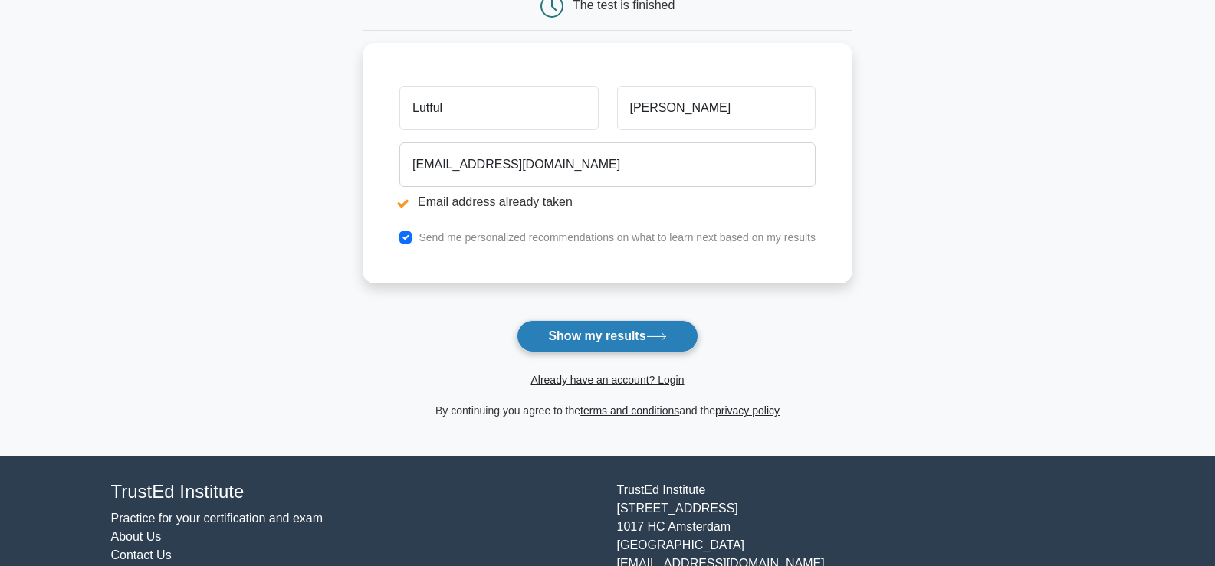
click at [599, 336] on button "Show my results" at bounding box center [607, 336] width 181 height 32
